Goal: Obtain resource: Download file/media

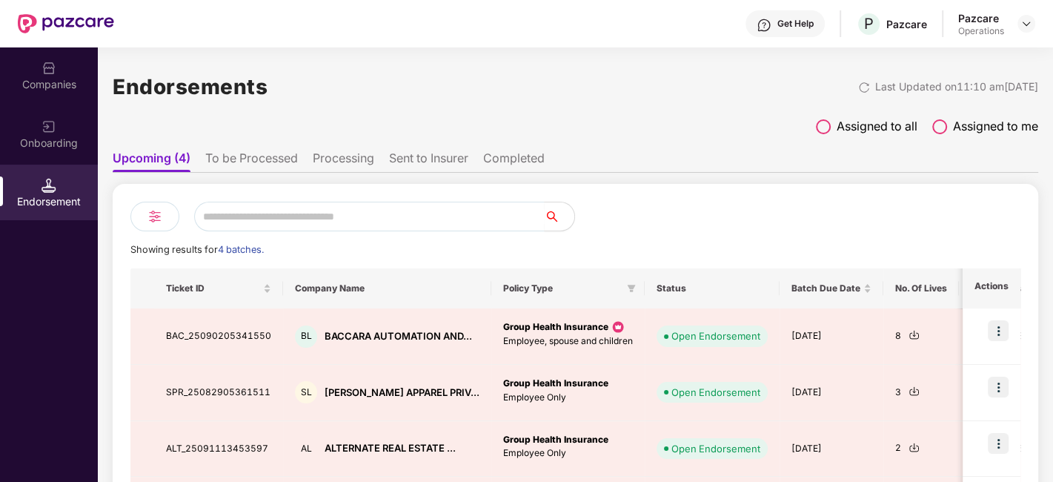
scroll to position [121, 0]
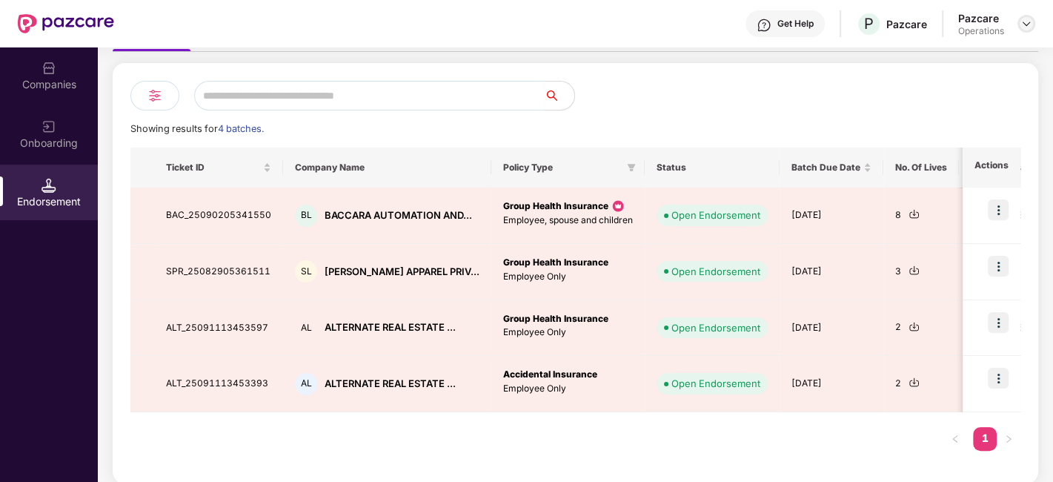
click at [1027, 20] on img at bounding box center [1026, 24] width 12 height 12
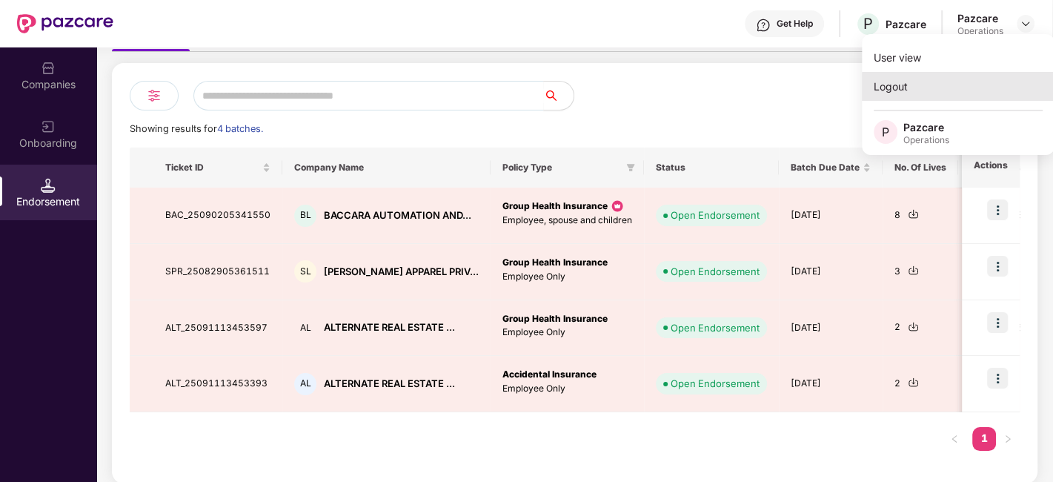
click at [900, 87] on div "Logout" at bounding box center [958, 86] width 193 height 29
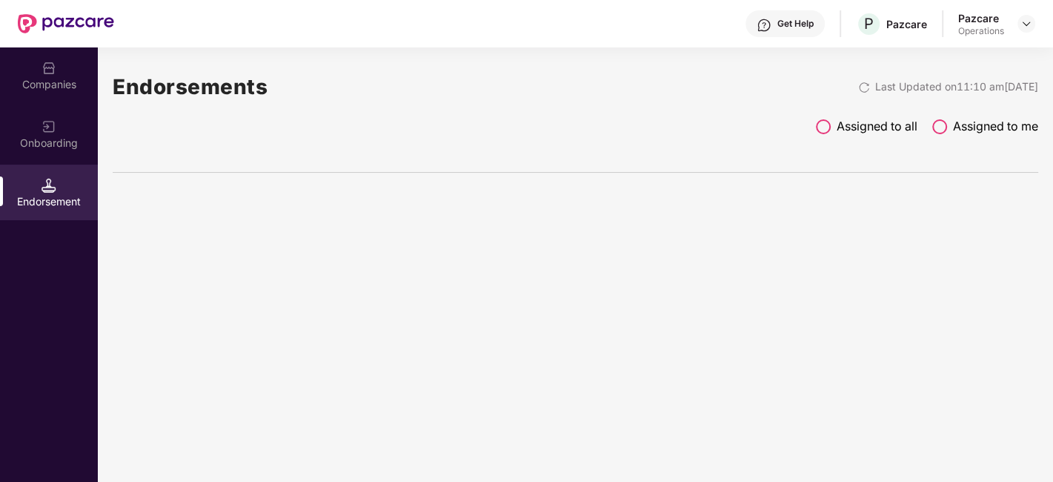
scroll to position [0, 0]
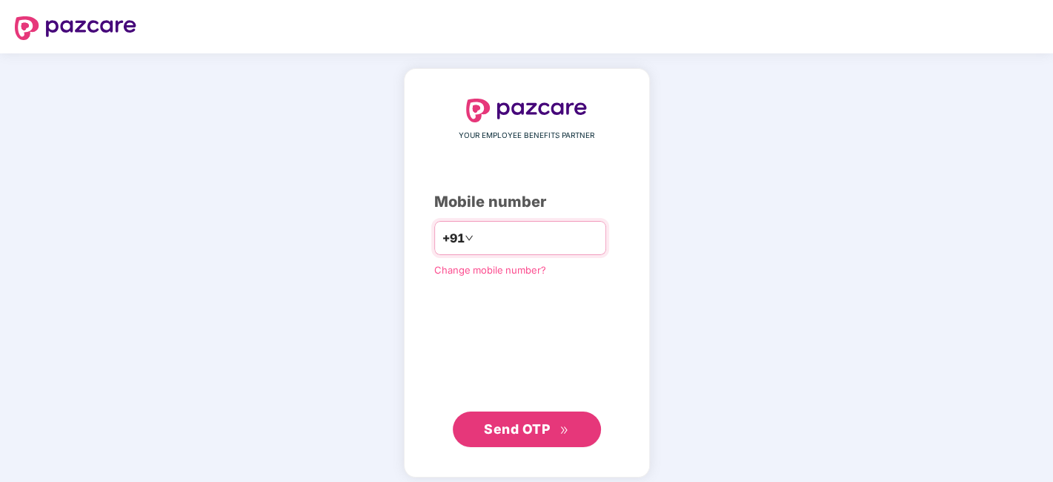
type input "*"
type input "**********"
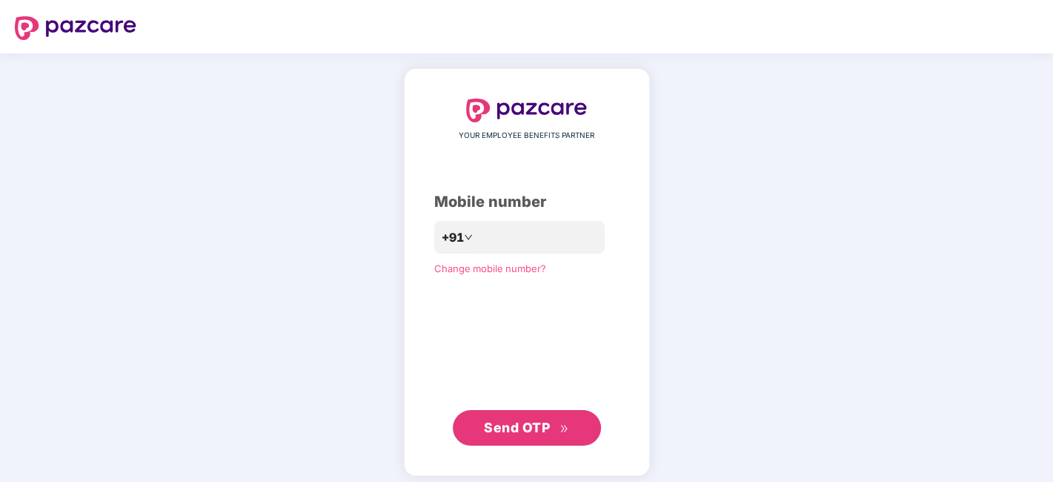
click at [556, 420] on span "Send OTP" at bounding box center [526, 427] width 85 height 21
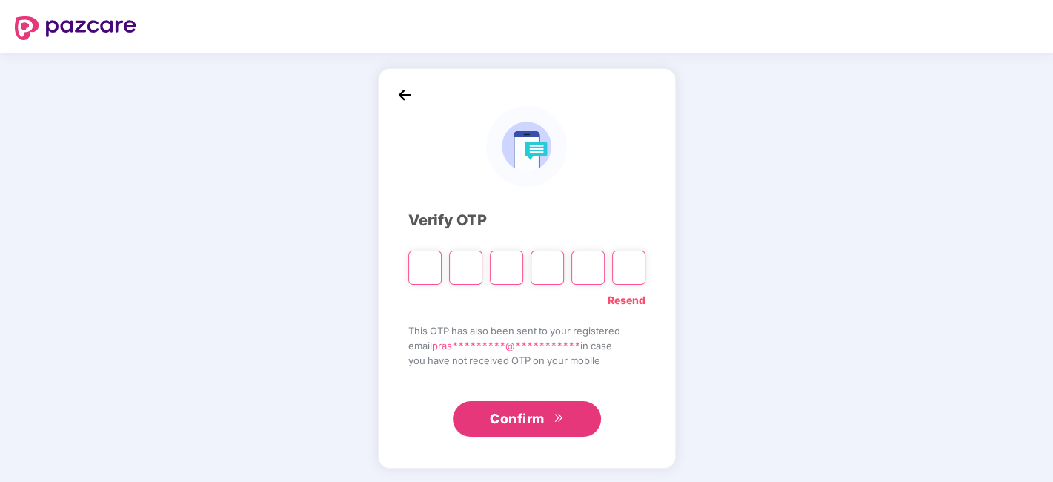
type input "*"
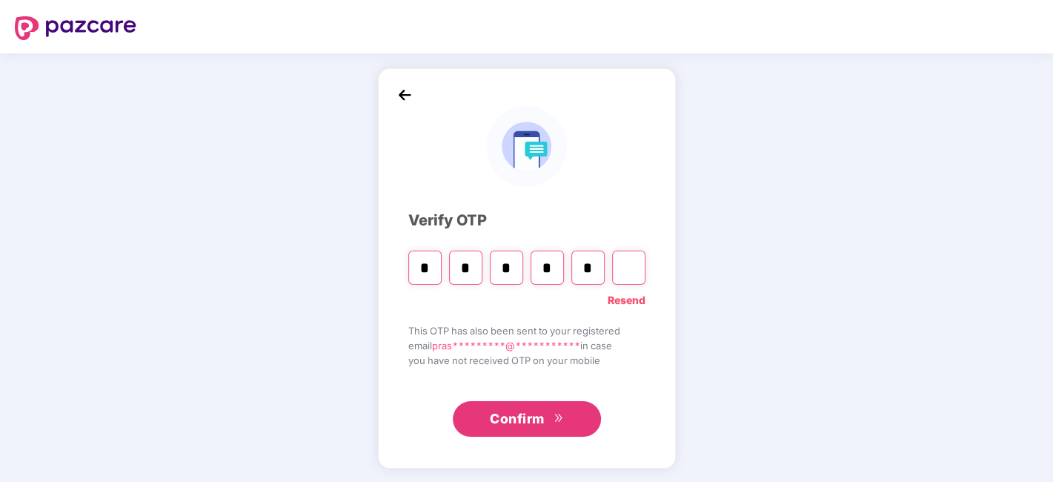
type input "*"
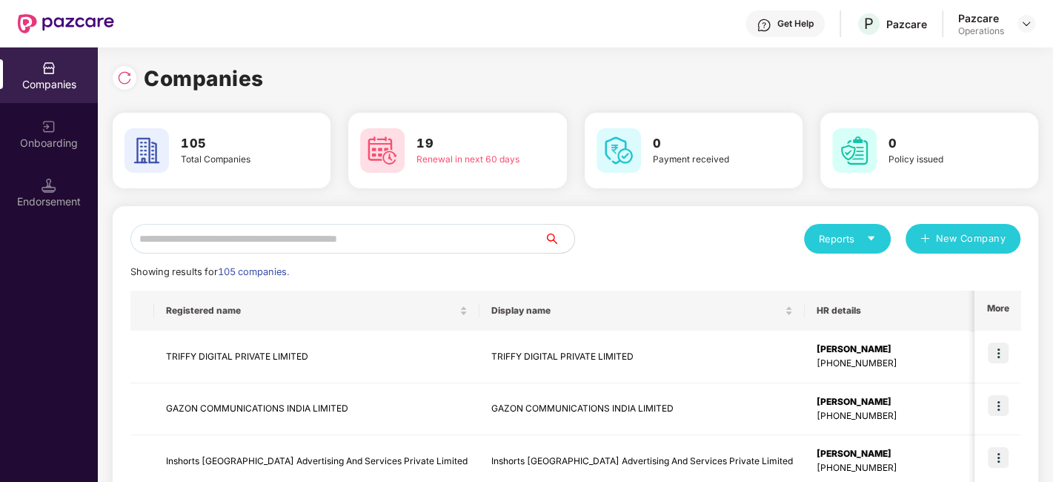
click at [377, 239] on input "text" at bounding box center [337, 239] width 414 height 30
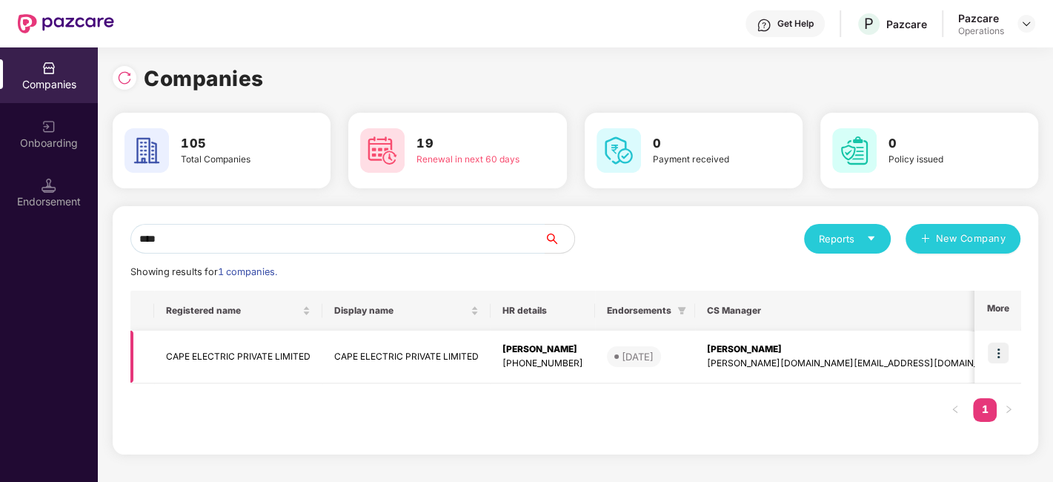
type input "****"
click at [299, 356] on td "CAPE ELECTRIC PRIVATE LIMITED" at bounding box center [238, 357] width 168 height 53
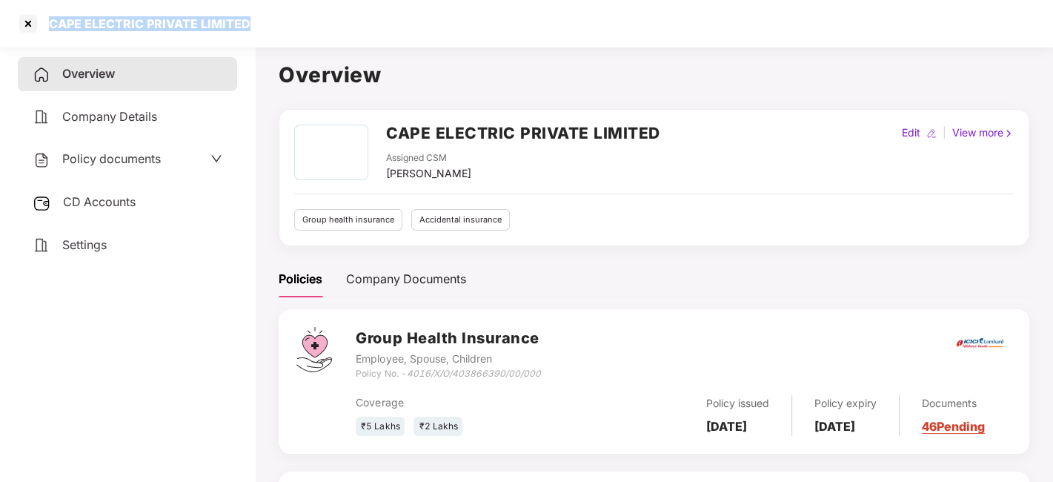
drag, startPoint x: 46, startPoint y: 20, endPoint x: 310, endPoint y: 23, distance: 263.8
click at [310, 23] on div "CAPE ELECTRIC PRIVATE LIMITED" at bounding box center [526, 23] width 1053 height 47
copy div "CAPE ELECTRIC PRIVATE LIMITED"
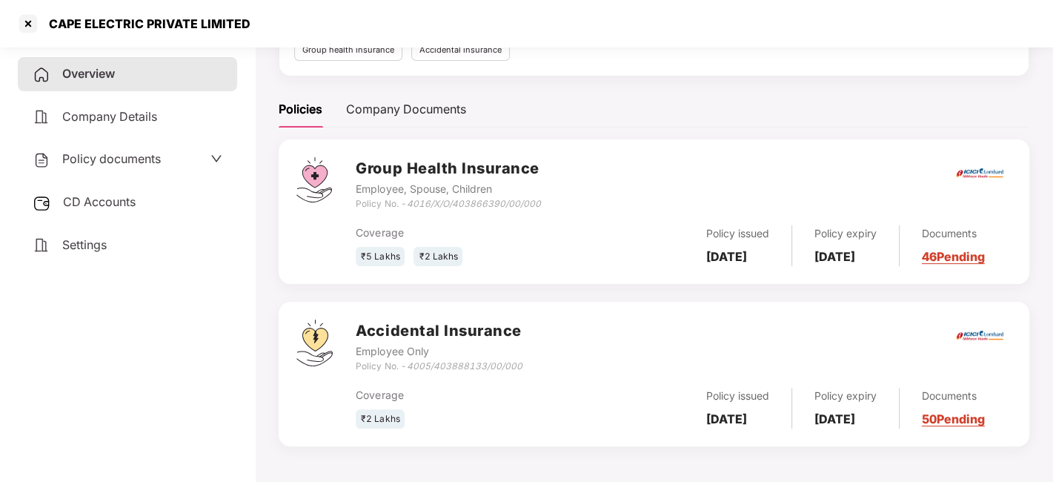
click at [190, 156] on div "Policy documents" at bounding box center [128, 159] width 190 height 19
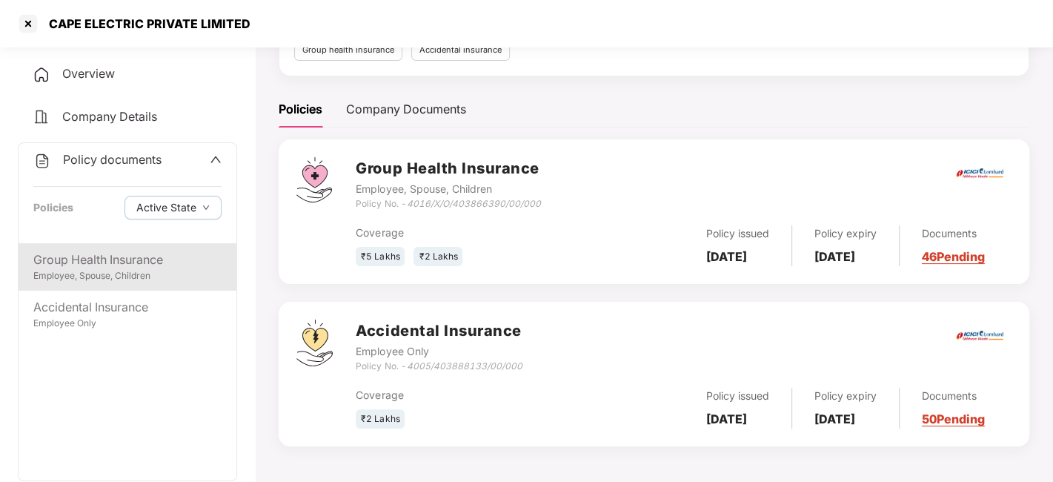
click at [129, 267] on div "Group Health Insurance" at bounding box center [127, 259] width 188 height 19
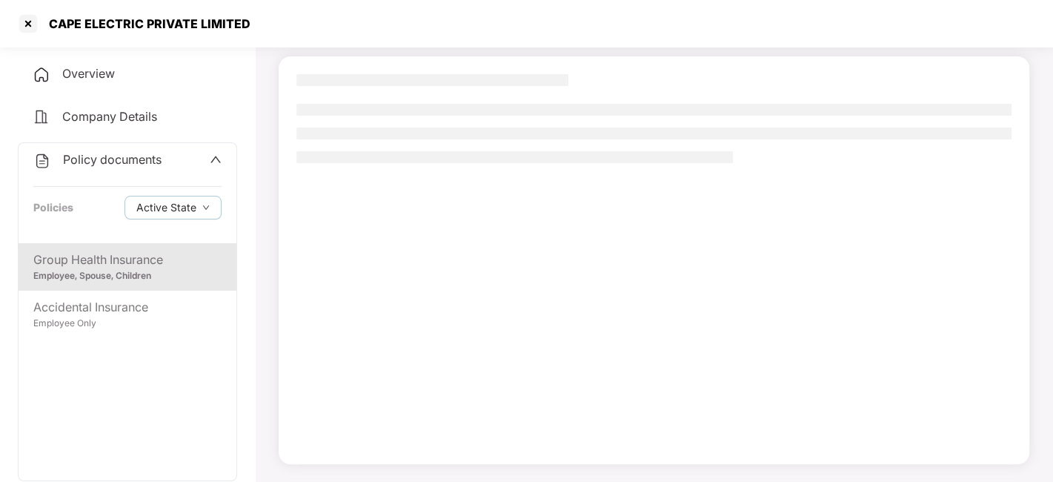
scroll to position [92, 0]
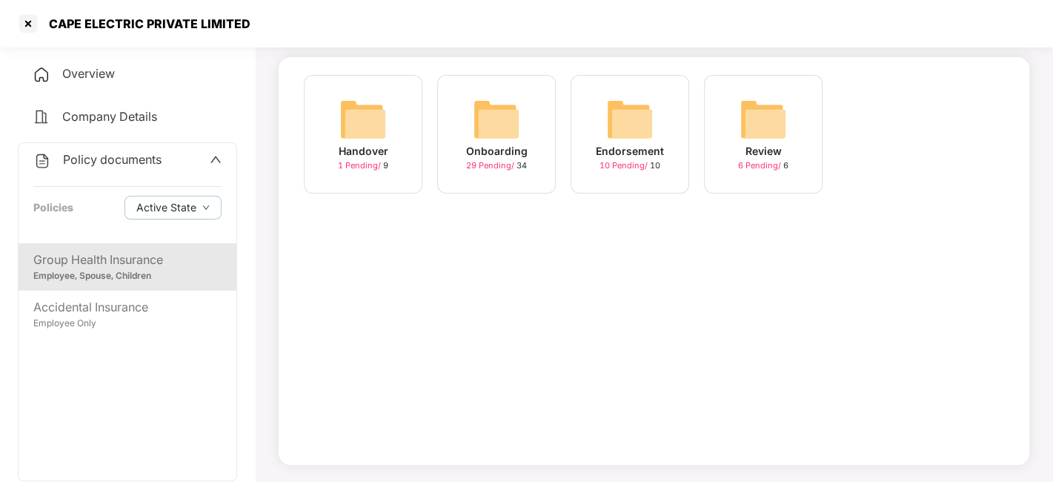
click at [489, 159] on div "29 Pending / 34" at bounding box center [496, 165] width 61 height 13
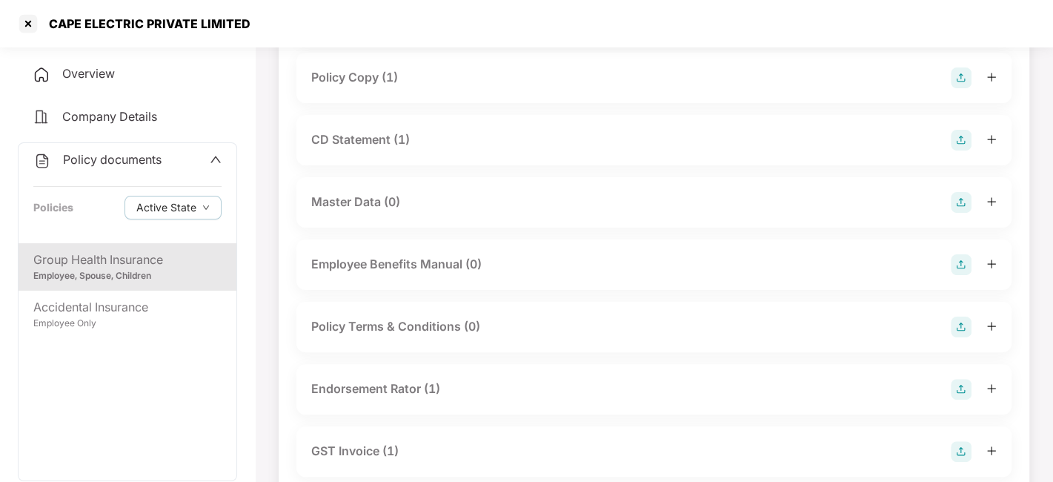
click at [413, 79] on div "Policy Copy (1)" at bounding box center [654, 77] width 686 height 21
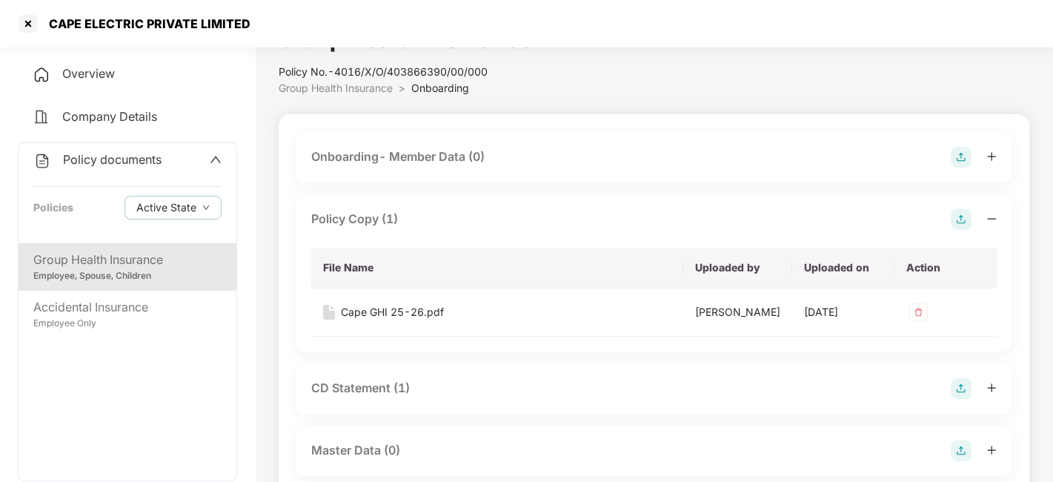
scroll to position [30, 0]
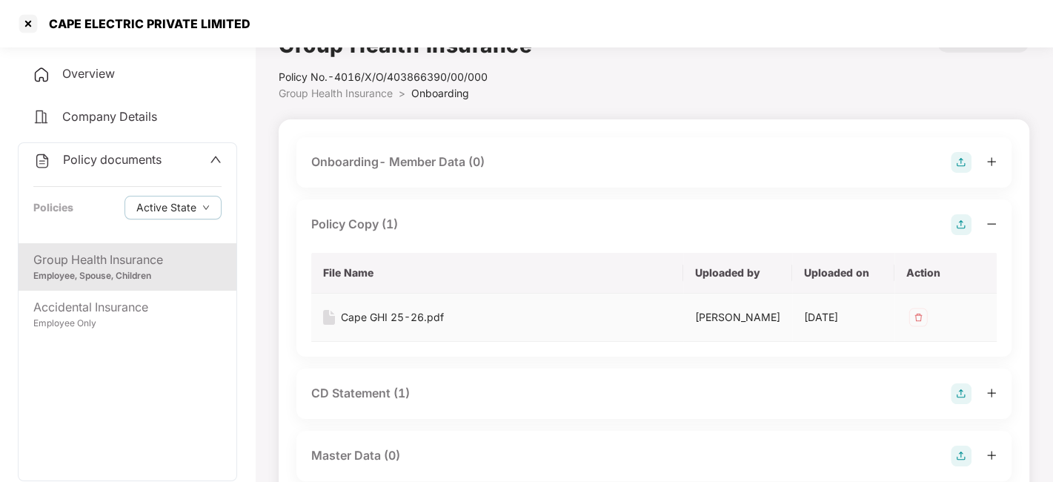
click at [359, 314] on div "Cape GHI 25-26.pdf" at bounding box center [392, 317] width 103 height 16
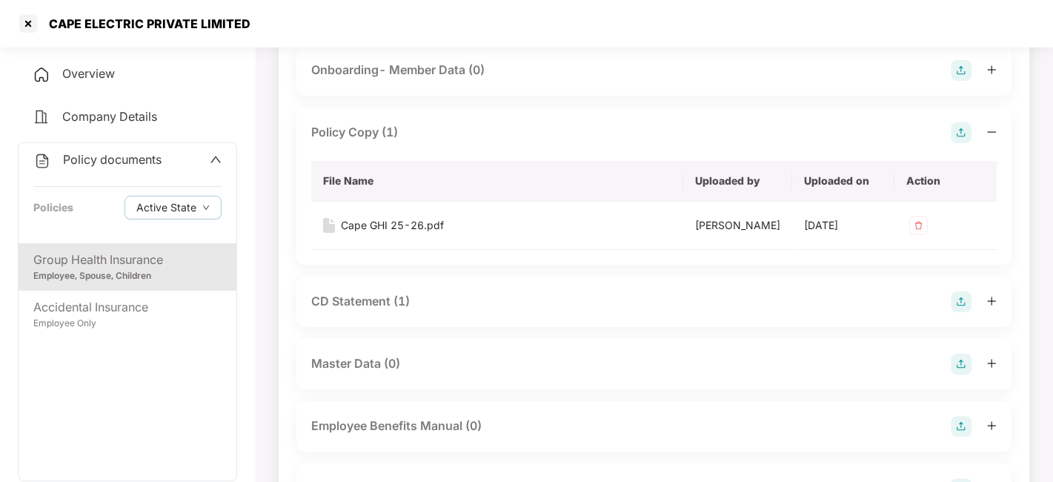
scroll to position [139, 0]
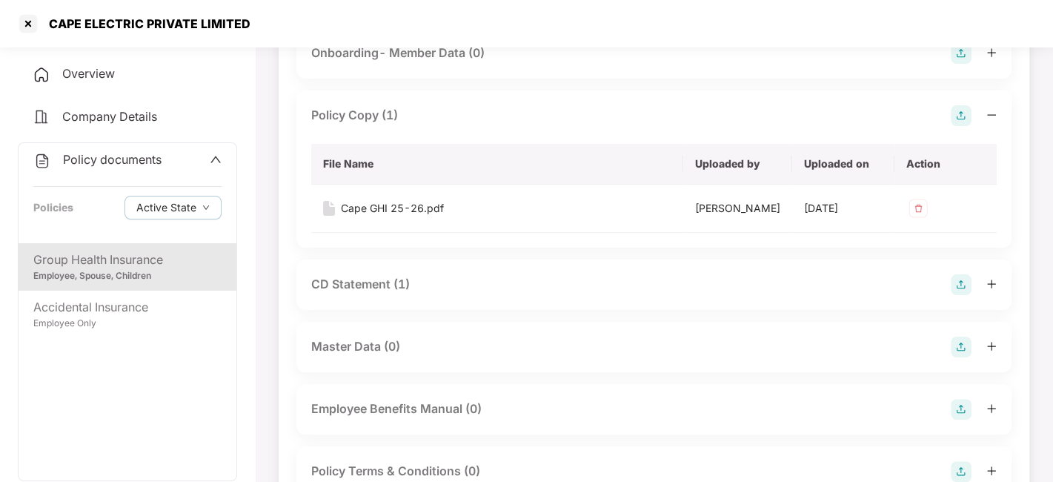
click at [385, 290] on div "CD Statement (1)" at bounding box center [360, 284] width 99 height 19
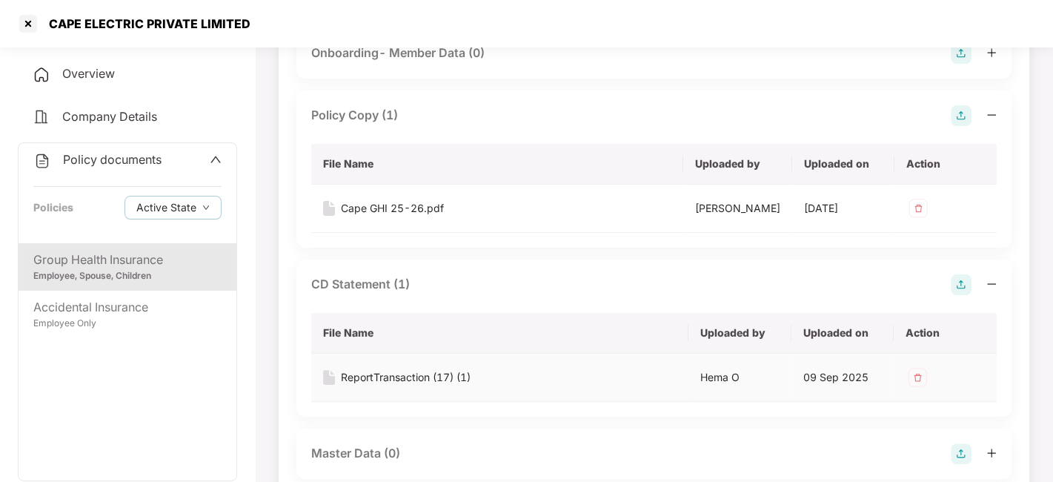
click at [376, 372] on div "ReportTransaction (17) (1)" at bounding box center [406, 377] width 130 height 16
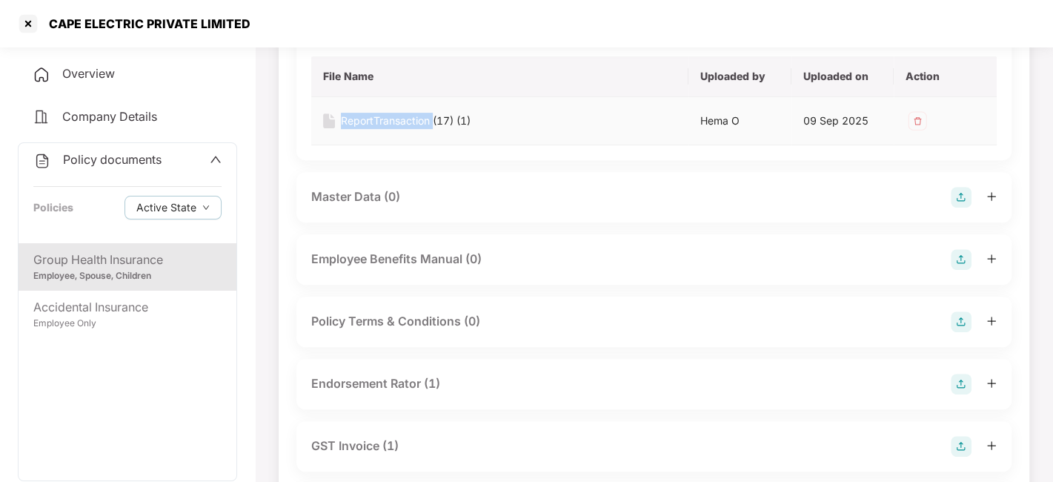
scroll to position [580, 0]
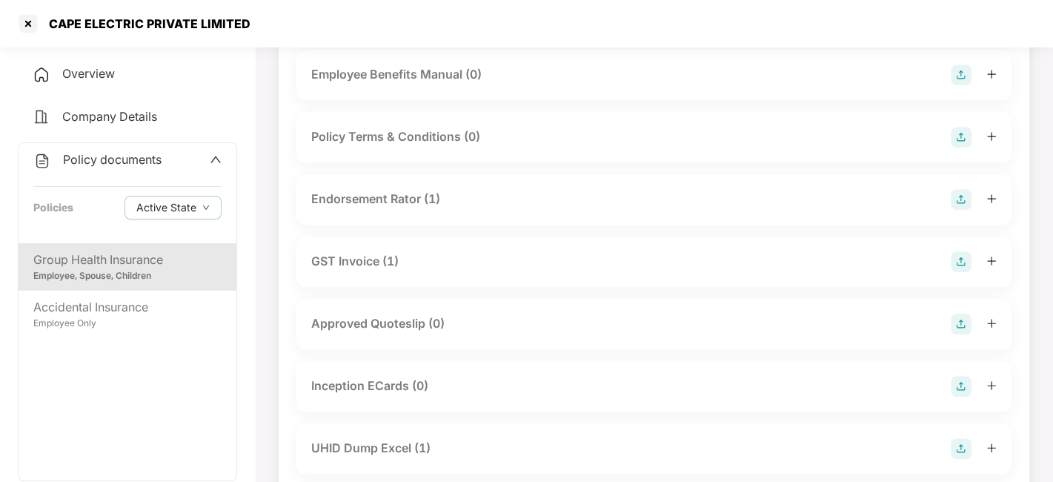
click at [379, 196] on div "Endorsement Rator (1)" at bounding box center [375, 199] width 129 height 19
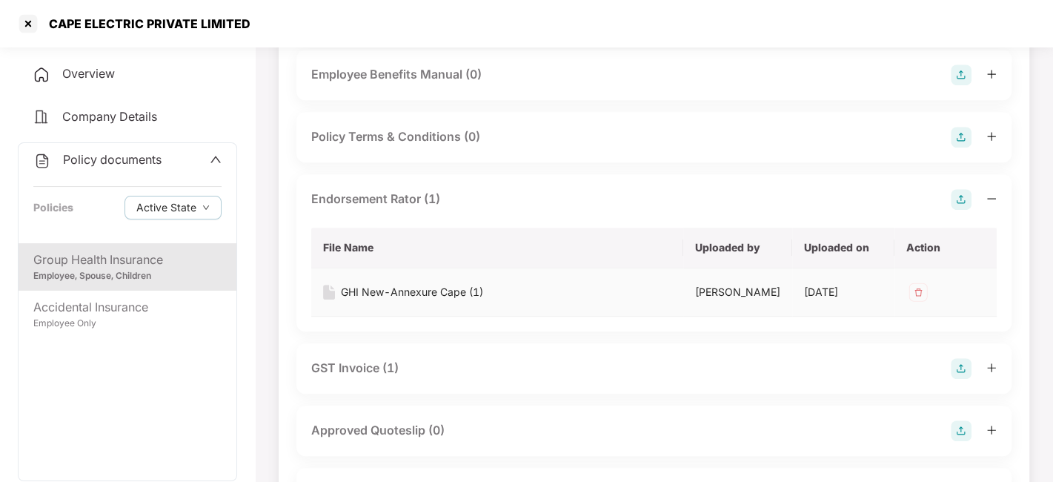
click at [402, 295] on div "GHI New-Annexure Cape (1)" at bounding box center [412, 292] width 142 height 16
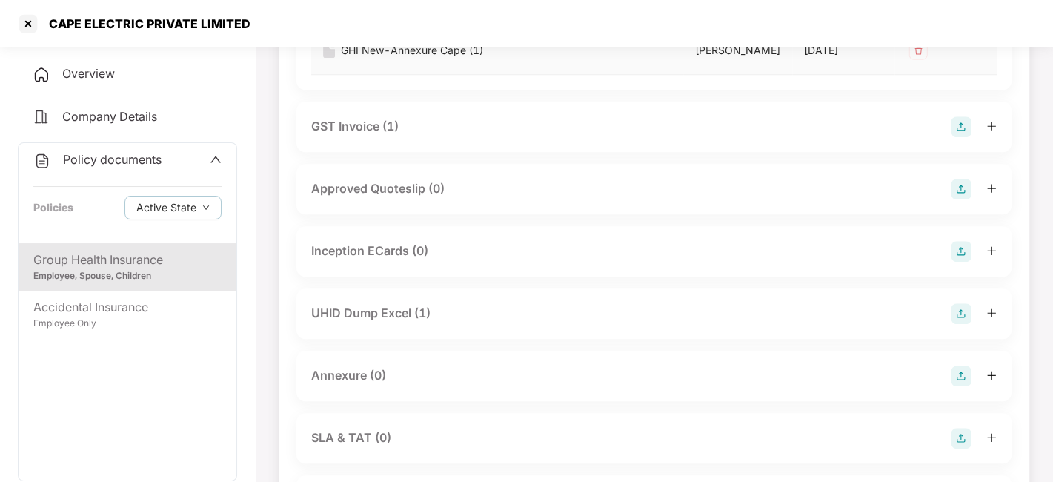
scroll to position [827, 0]
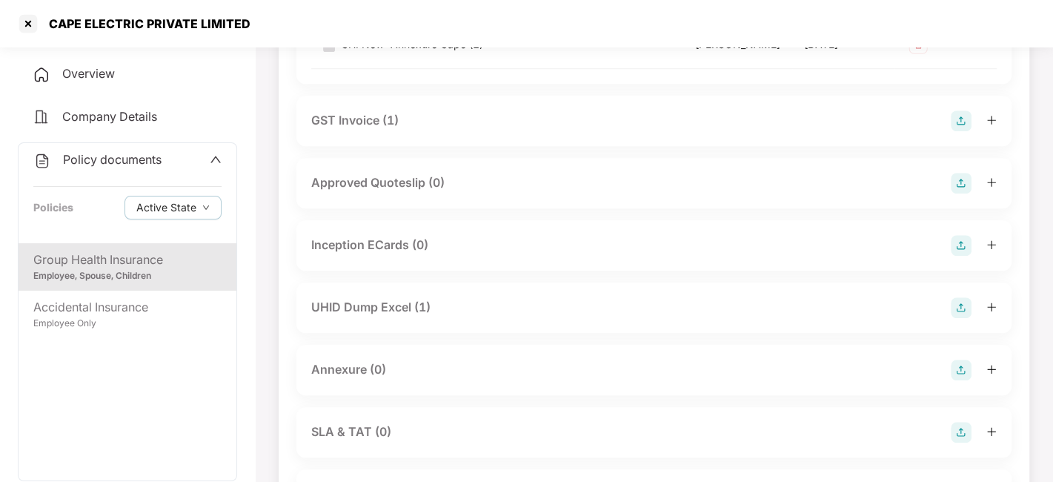
click at [379, 300] on div "UHID Dump Excel (1)" at bounding box center [370, 307] width 119 height 19
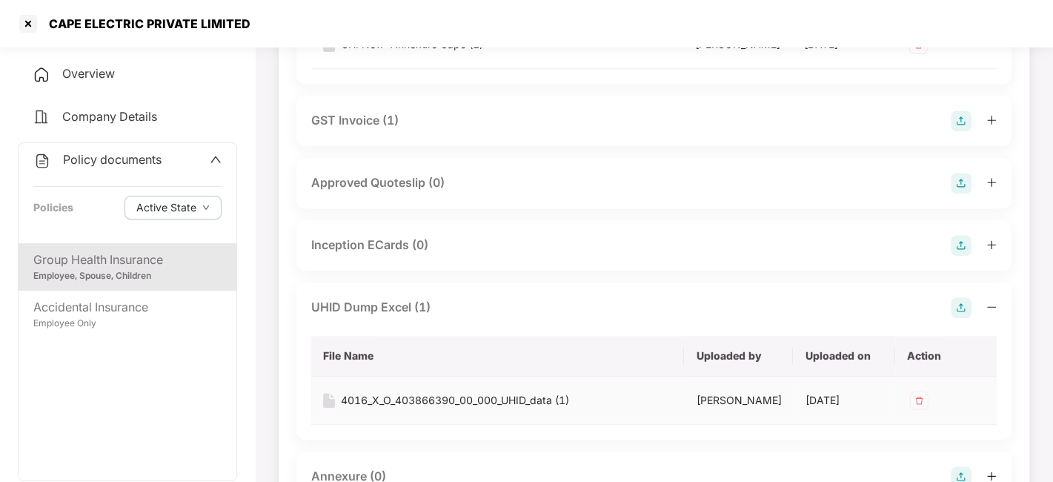
click at [411, 393] on div "4016_X_O_403866390_00_000_UHID_data (1)" at bounding box center [455, 400] width 228 height 16
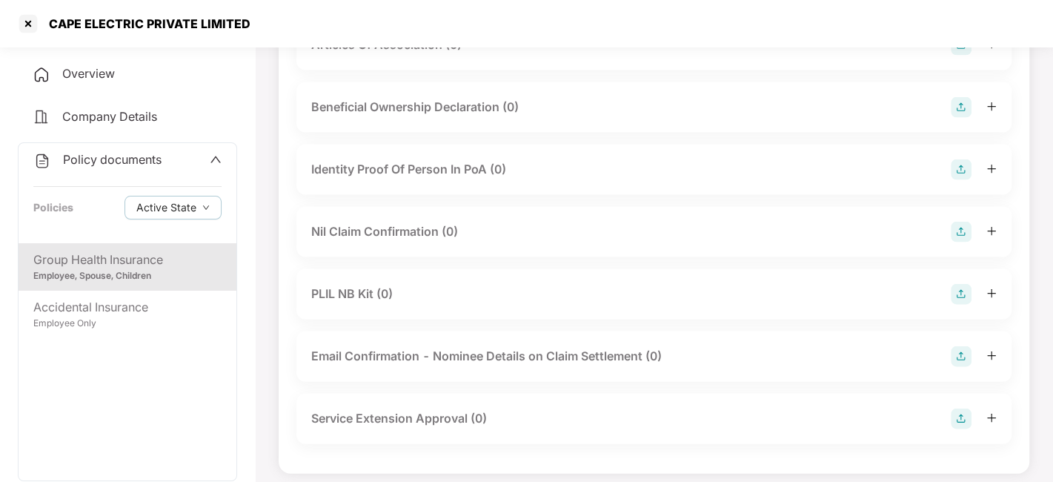
scroll to position [2261, 0]
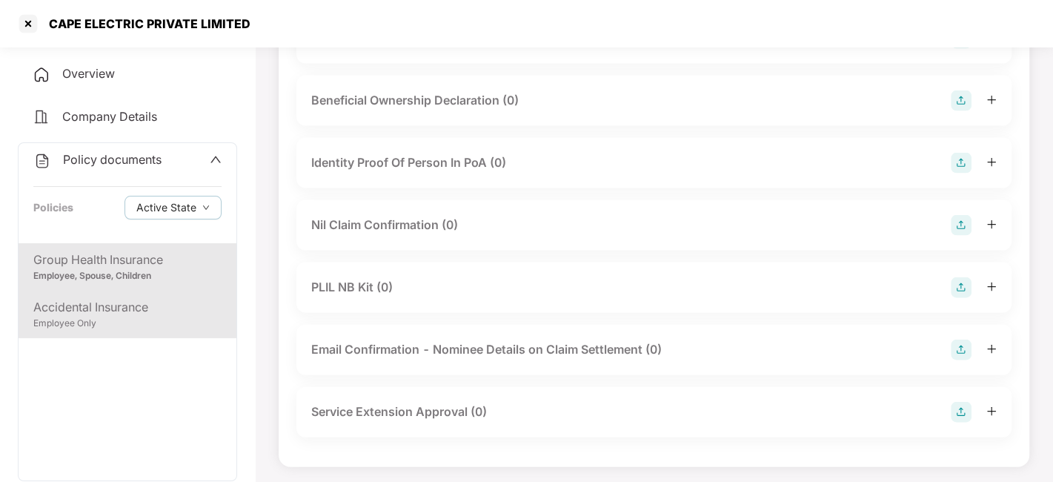
click at [96, 302] on div "Accidental Insurance" at bounding box center [127, 307] width 188 height 19
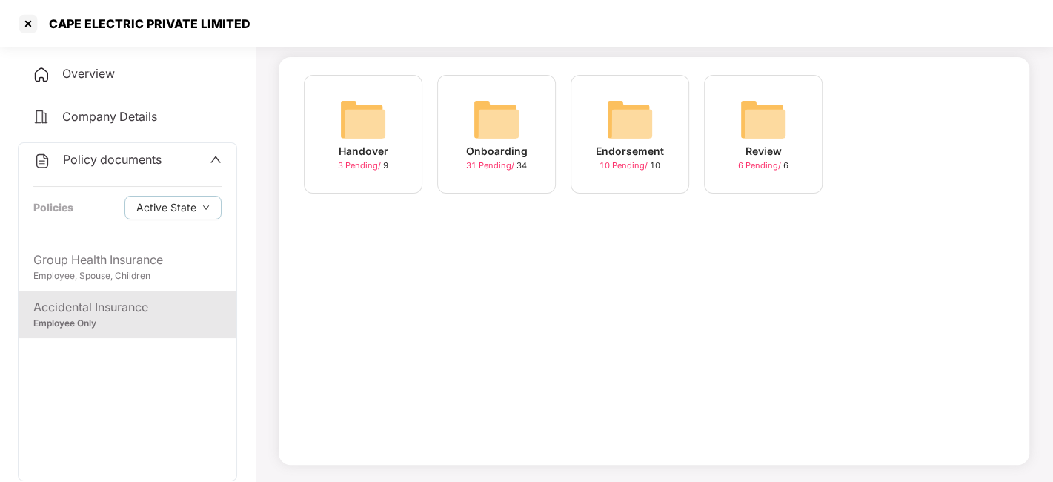
click at [492, 167] on span "31 Pending /" at bounding box center [491, 165] width 50 height 10
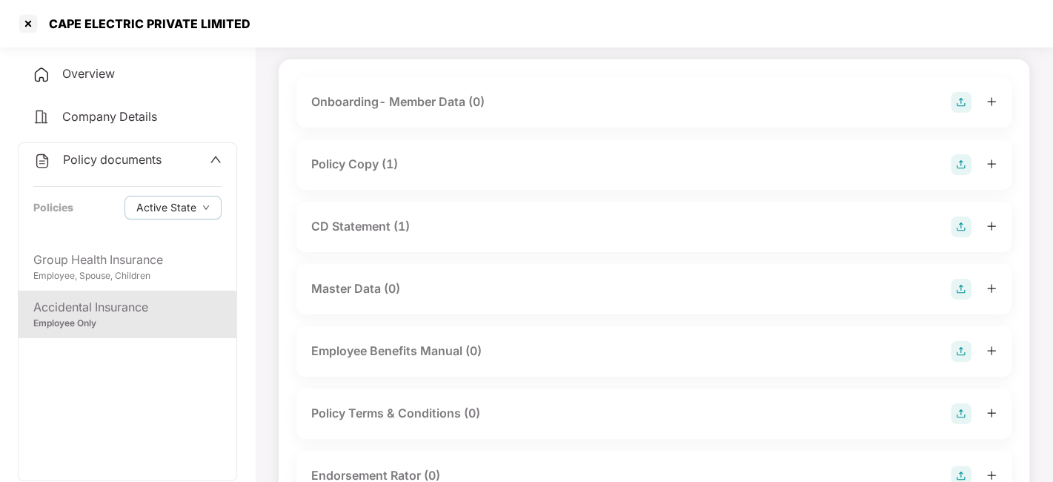
scroll to position [0, 0]
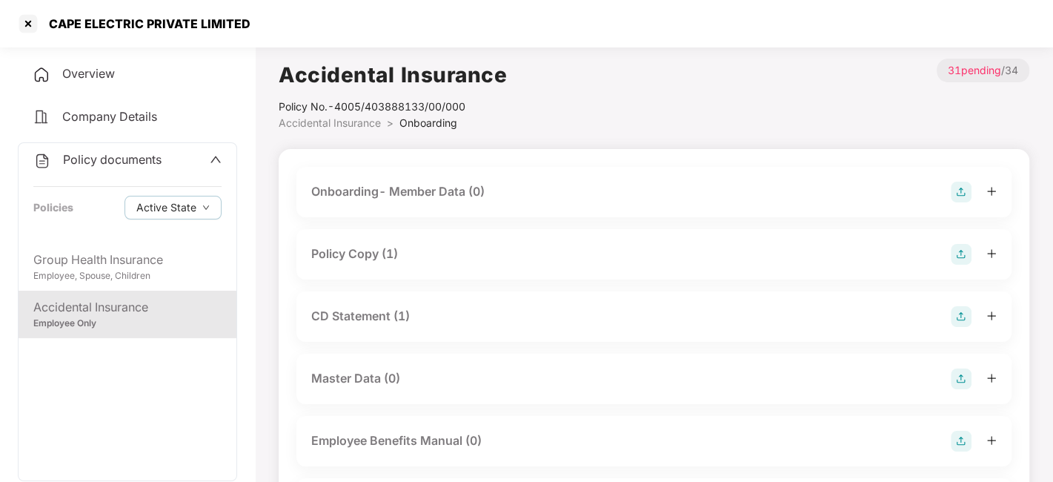
click at [351, 257] on div "Policy Copy (1)" at bounding box center [354, 254] width 87 height 19
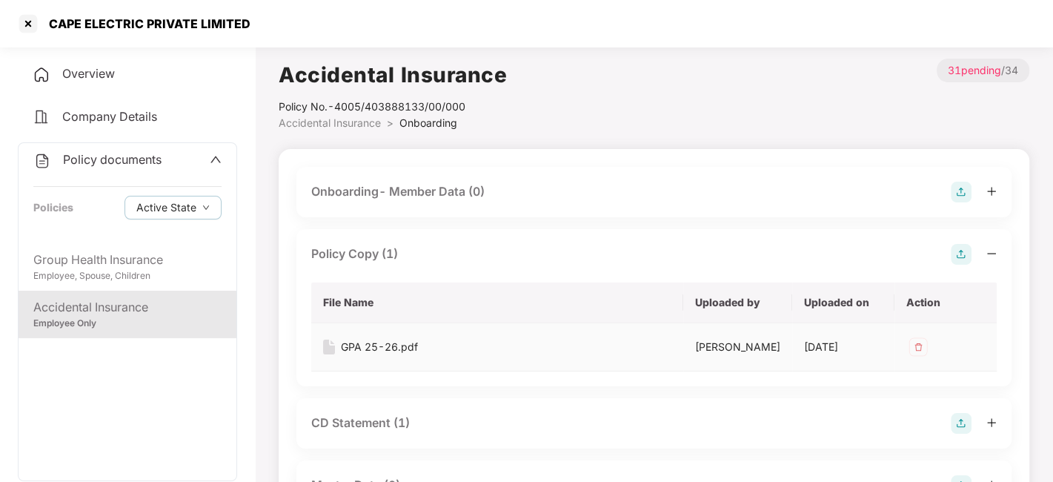
click at [358, 346] on div "GPA 25-26.pdf" at bounding box center [379, 347] width 77 height 16
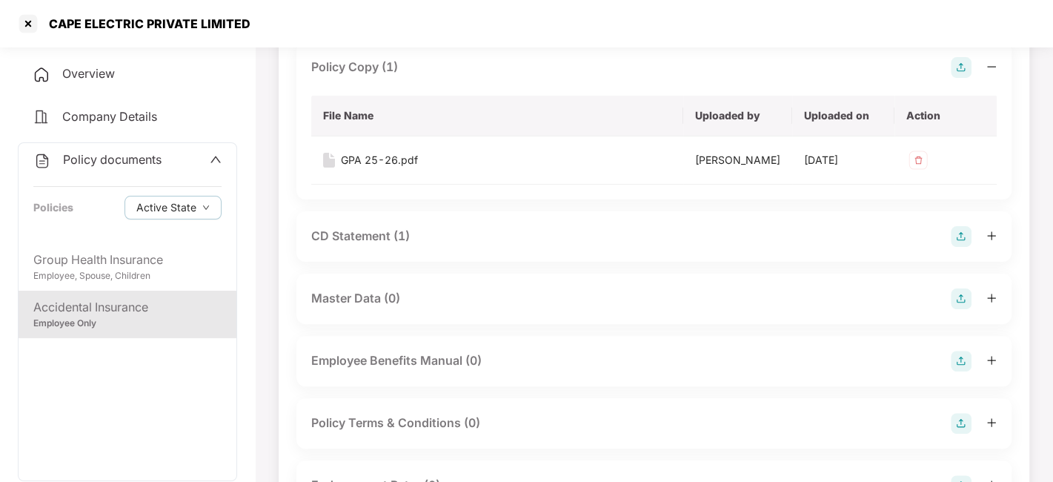
scroll to position [187, 0]
click at [360, 247] on div "CD Statement (1)" at bounding box center [653, 235] width 715 height 50
click at [396, 235] on div "CD Statement (1)" at bounding box center [360, 235] width 99 height 19
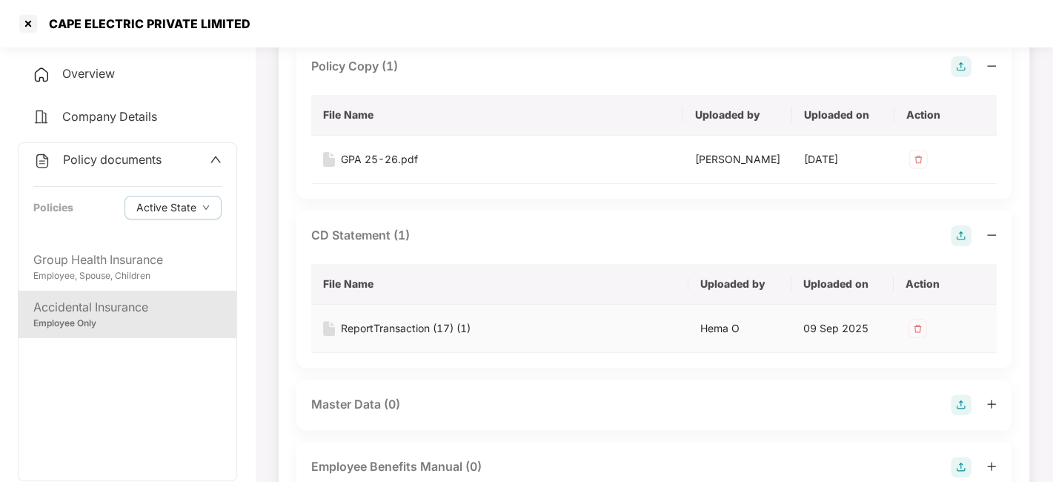
click at [411, 333] on div "ReportTransaction (17) (1)" at bounding box center [406, 328] width 130 height 16
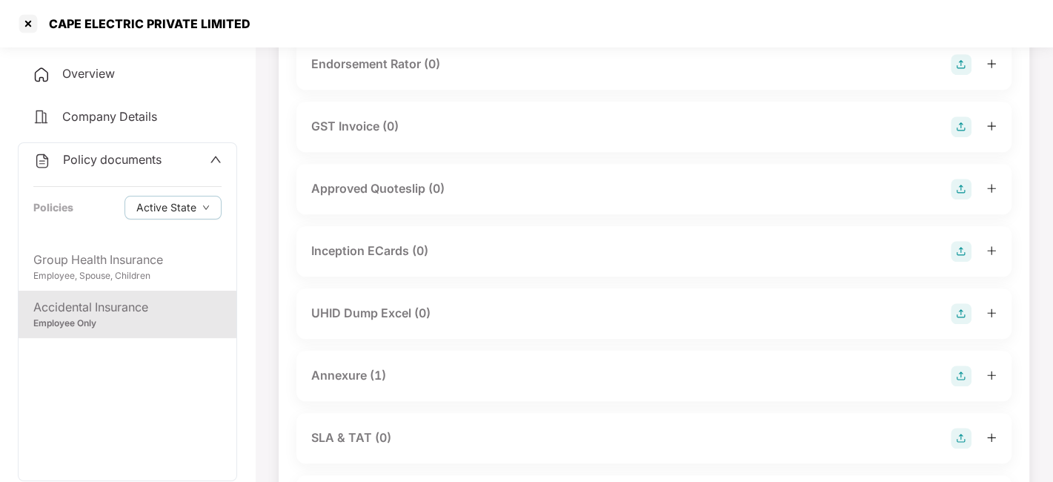
scroll to position [715, 0]
click at [356, 373] on div "Annexure (1)" at bounding box center [348, 374] width 75 height 19
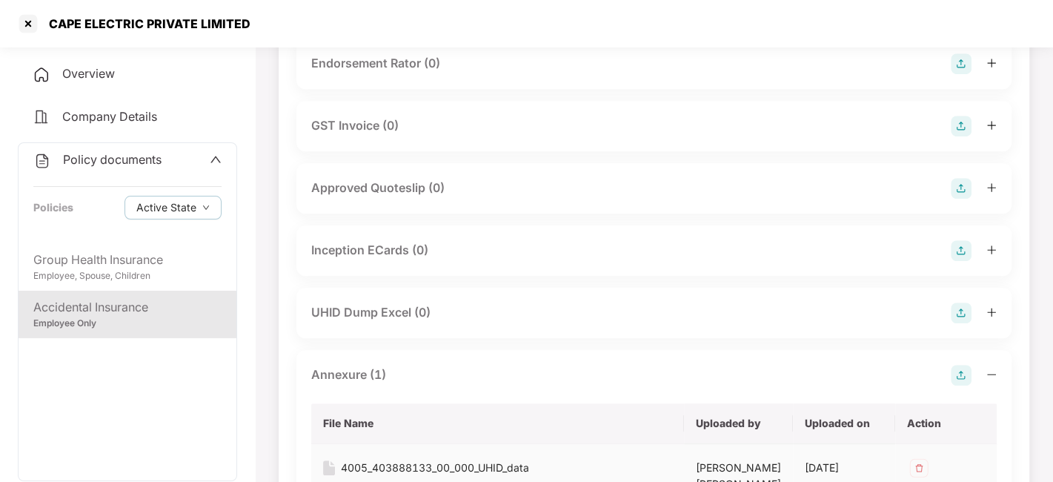
click at [394, 462] on div "4005_403888133_00_000_UHID_data" at bounding box center [435, 467] width 188 height 16
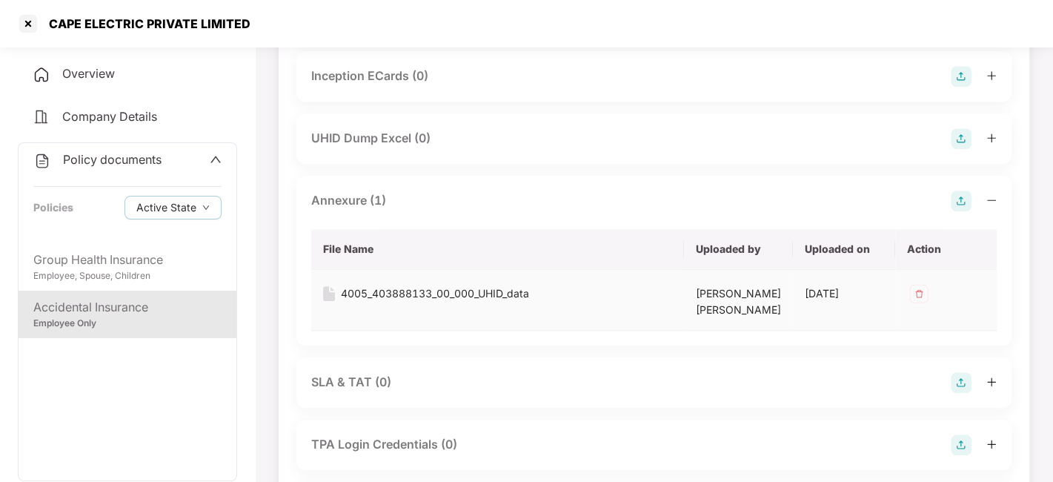
scroll to position [873, 0]
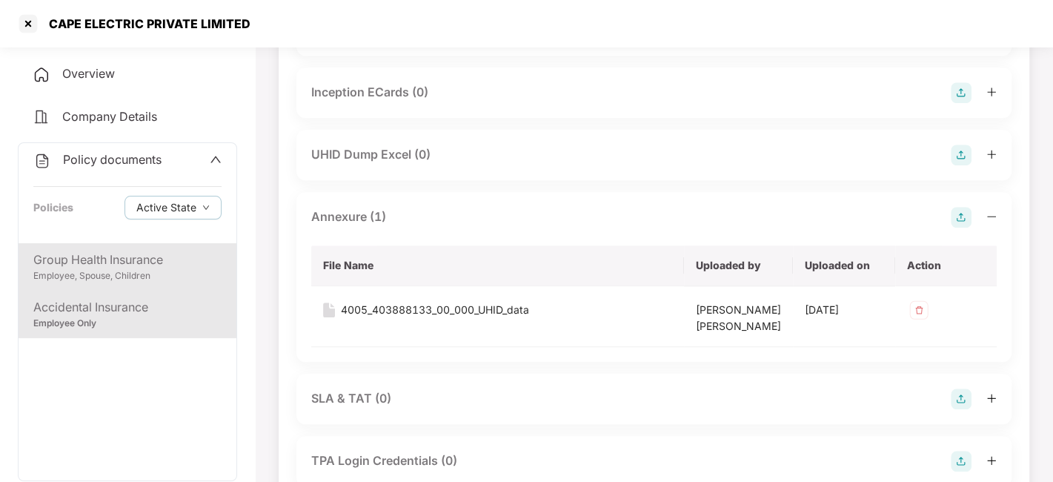
click at [100, 269] on div "Employee, Spouse, Children" at bounding box center [127, 276] width 188 height 14
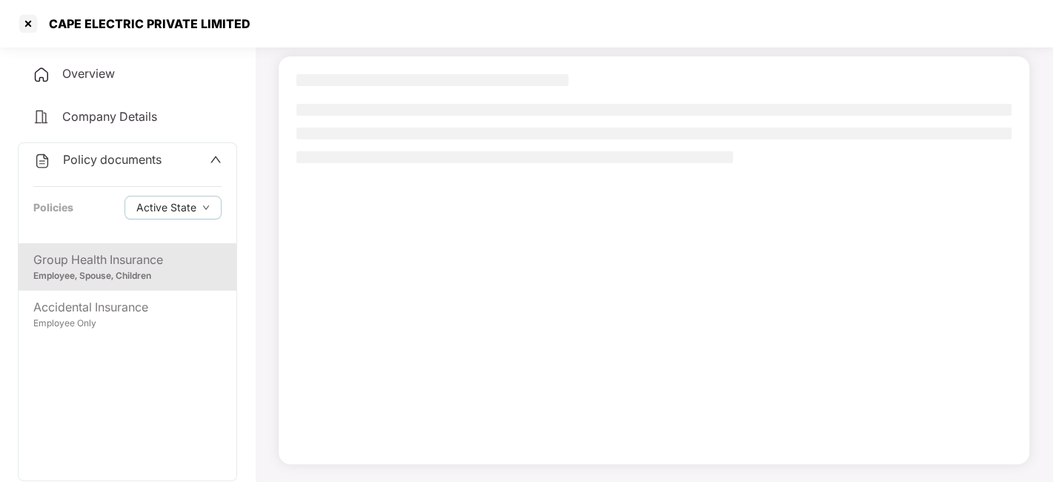
scroll to position [92, 0]
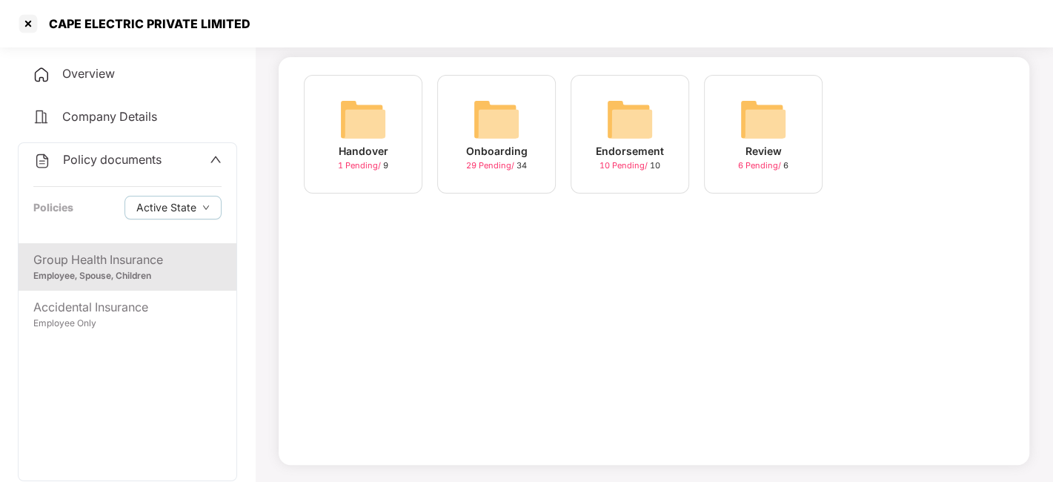
click at [476, 173] on div "Onboarding 29 Pending / 34" at bounding box center [496, 134] width 119 height 119
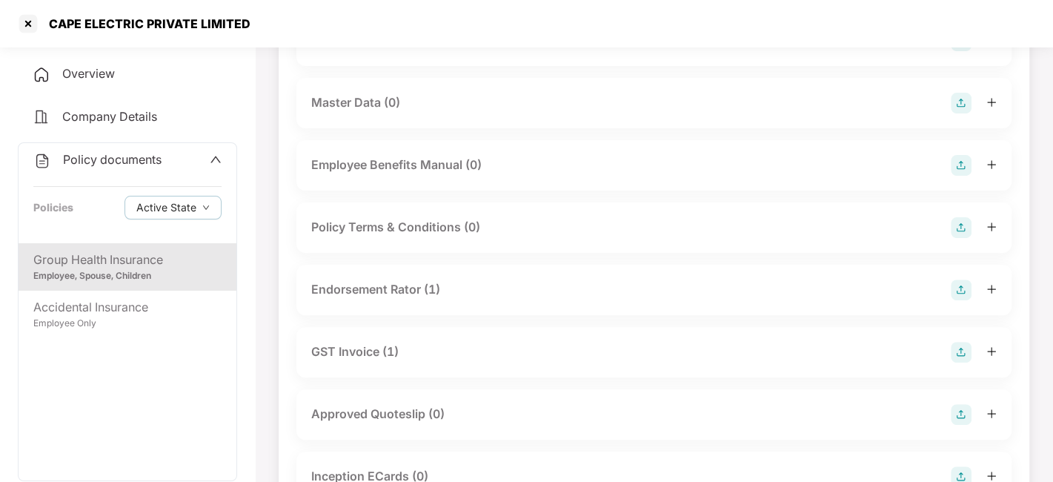
scroll to position [276, 0]
click at [403, 291] on div "Endorsement Rator (1)" at bounding box center [375, 288] width 129 height 19
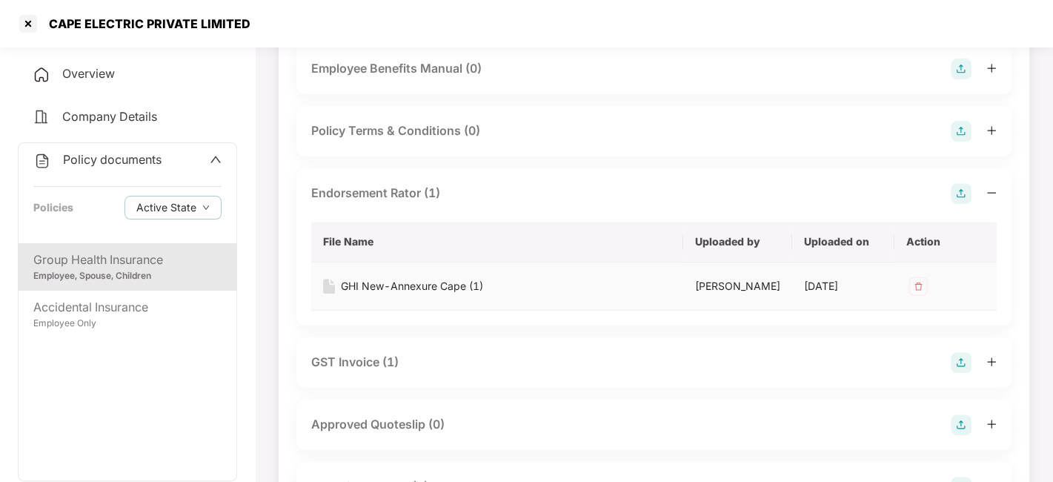
scroll to position [373, 0]
click at [358, 365] on div "GST Invoice (1)" at bounding box center [354, 361] width 87 height 19
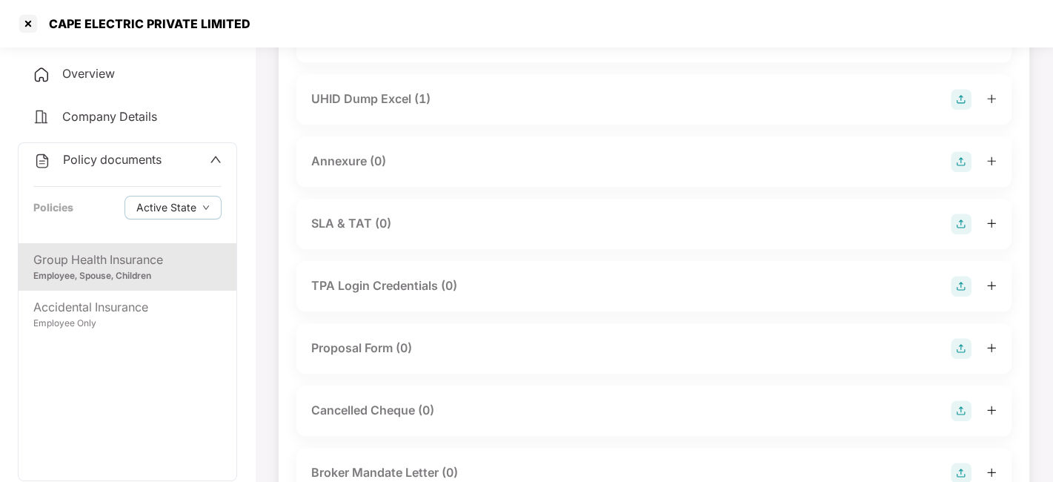
scroll to position [929, 0]
click at [377, 362] on div "Proposal Form (0)" at bounding box center [653, 347] width 715 height 50
